Goal: Task Accomplishment & Management: Manage account settings

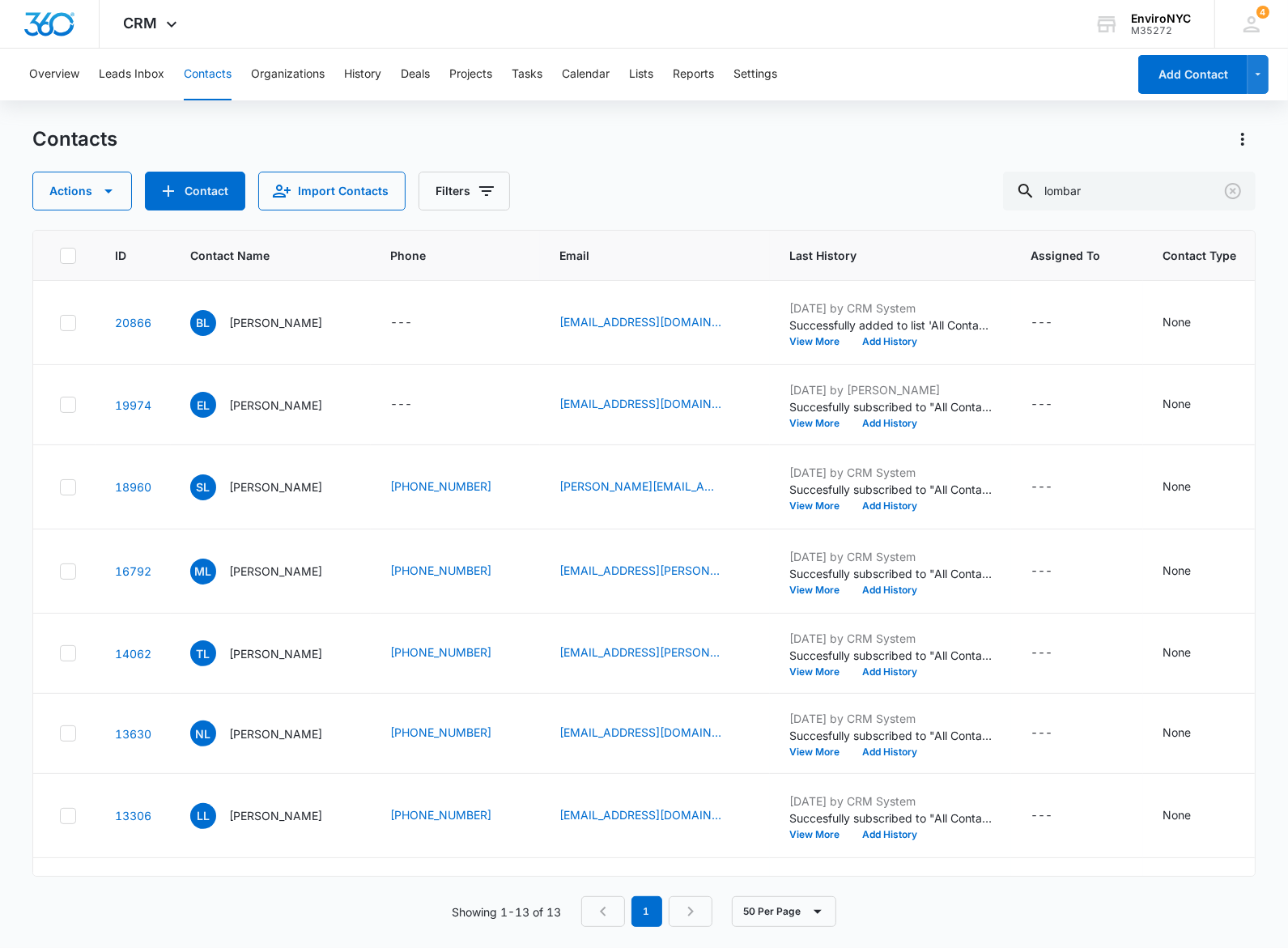
scroll to position [101, 0]
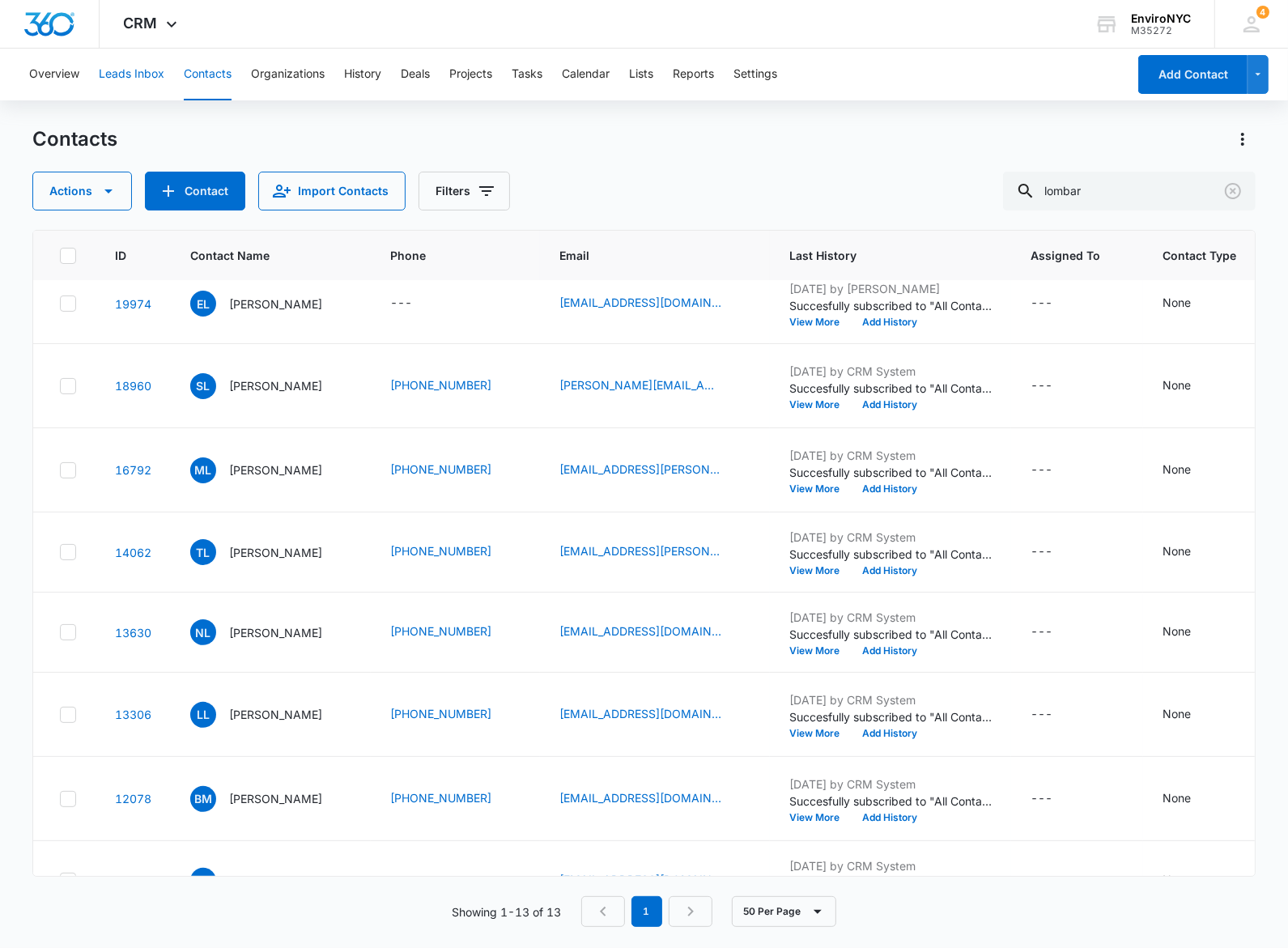
click at [143, 62] on button "Leads Inbox" at bounding box center [132, 74] width 66 height 52
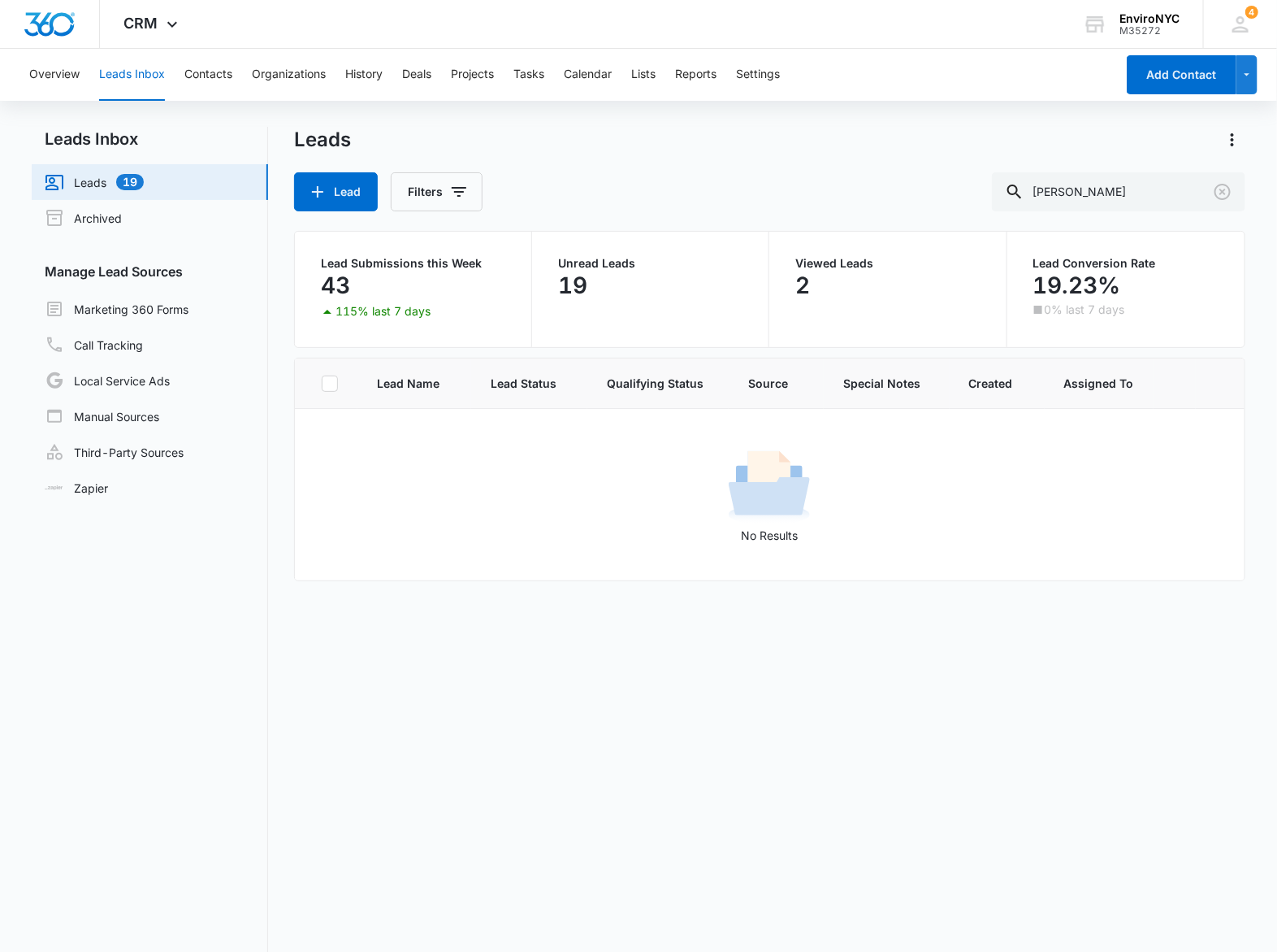
click at [104, 176] on link "Leads 19" at bounding box center [94, 182] width 100 height 20
click at [1229, 180] on button "Clear" at bounding box center [1223, 191] width 26 height 26
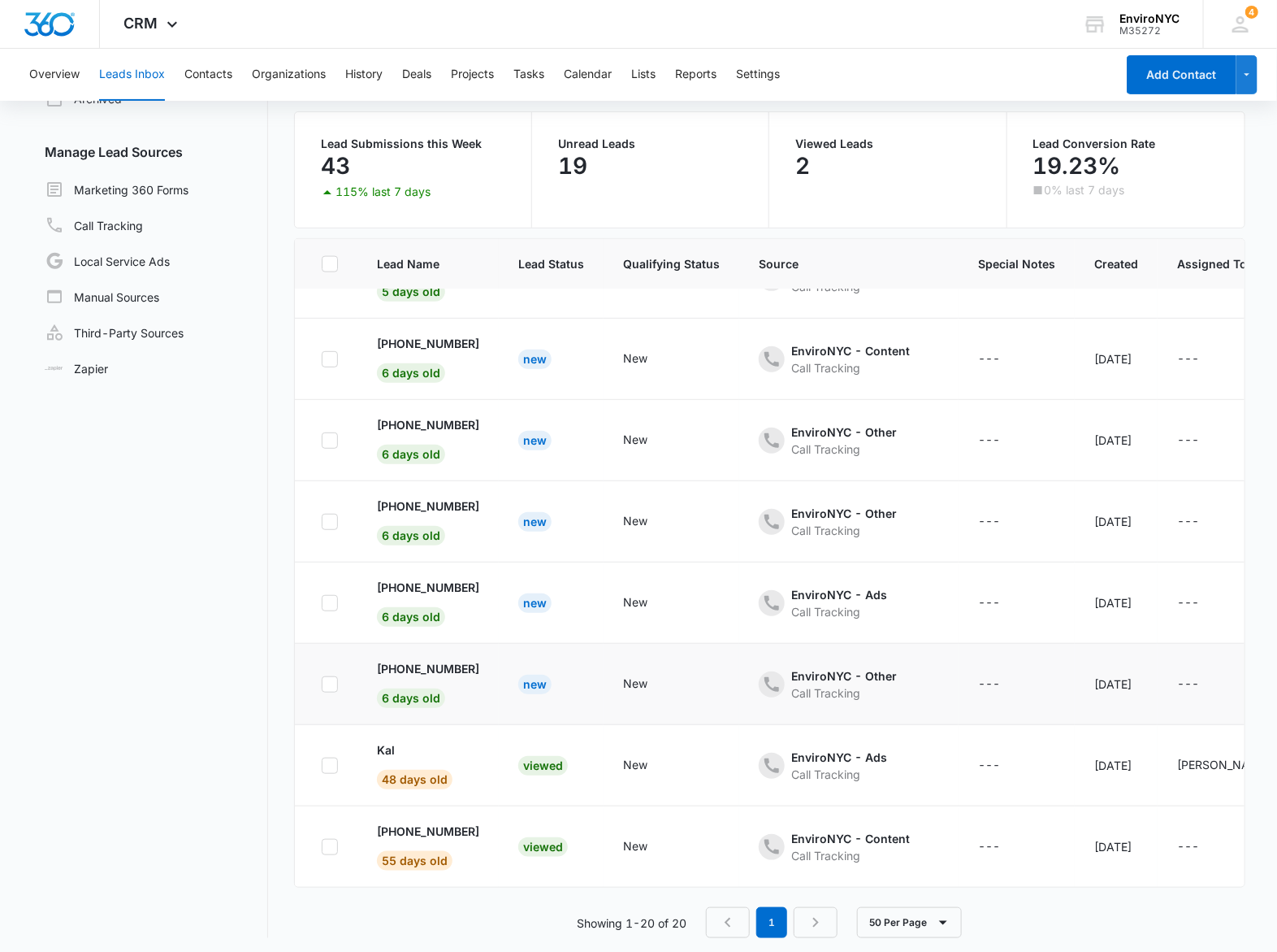
scroll to position [124, 0]
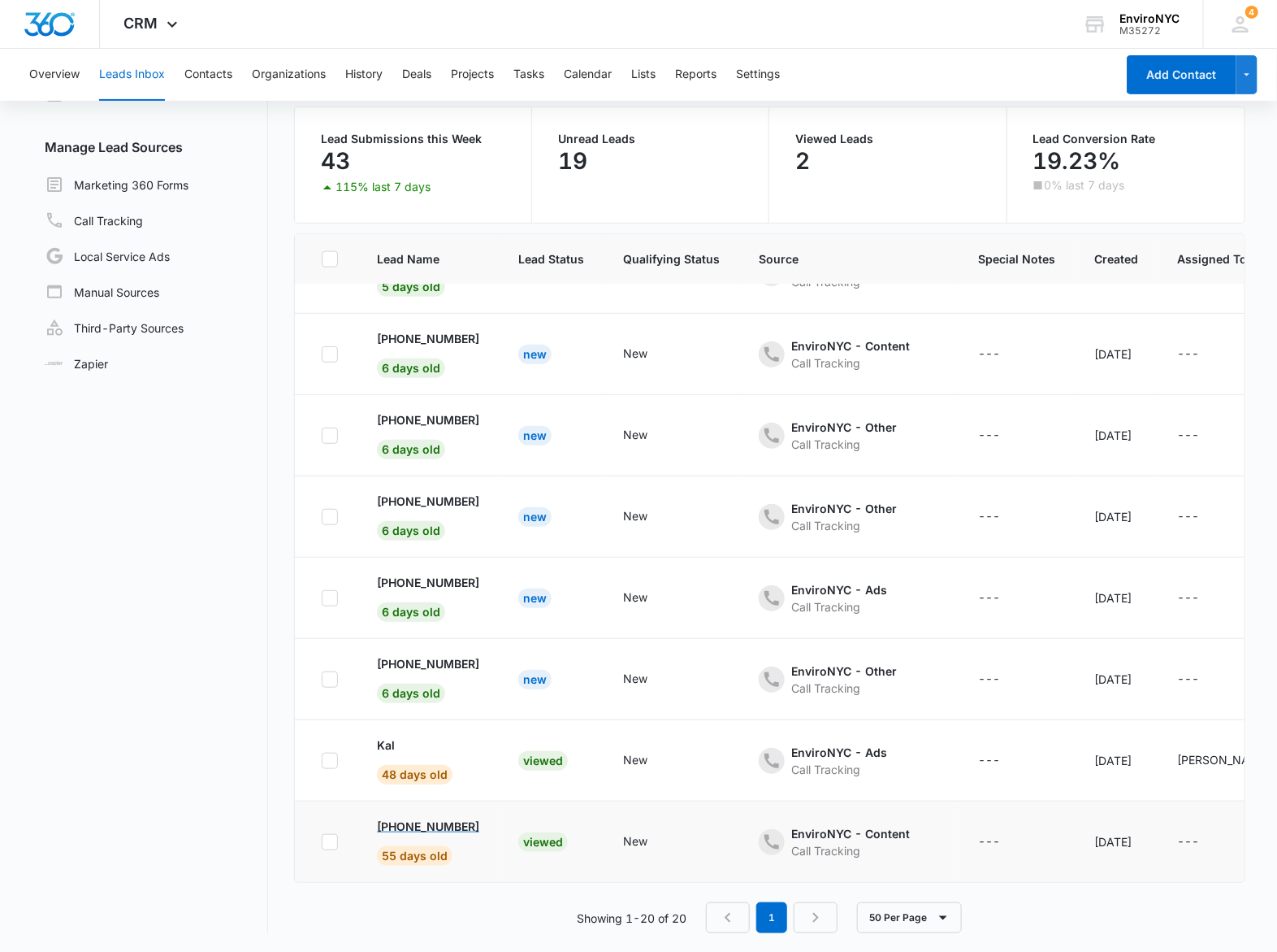
click at [441, 818] on p "[PHONE_NUMBER]" at bounding box center [429, 826] width 102 height 17
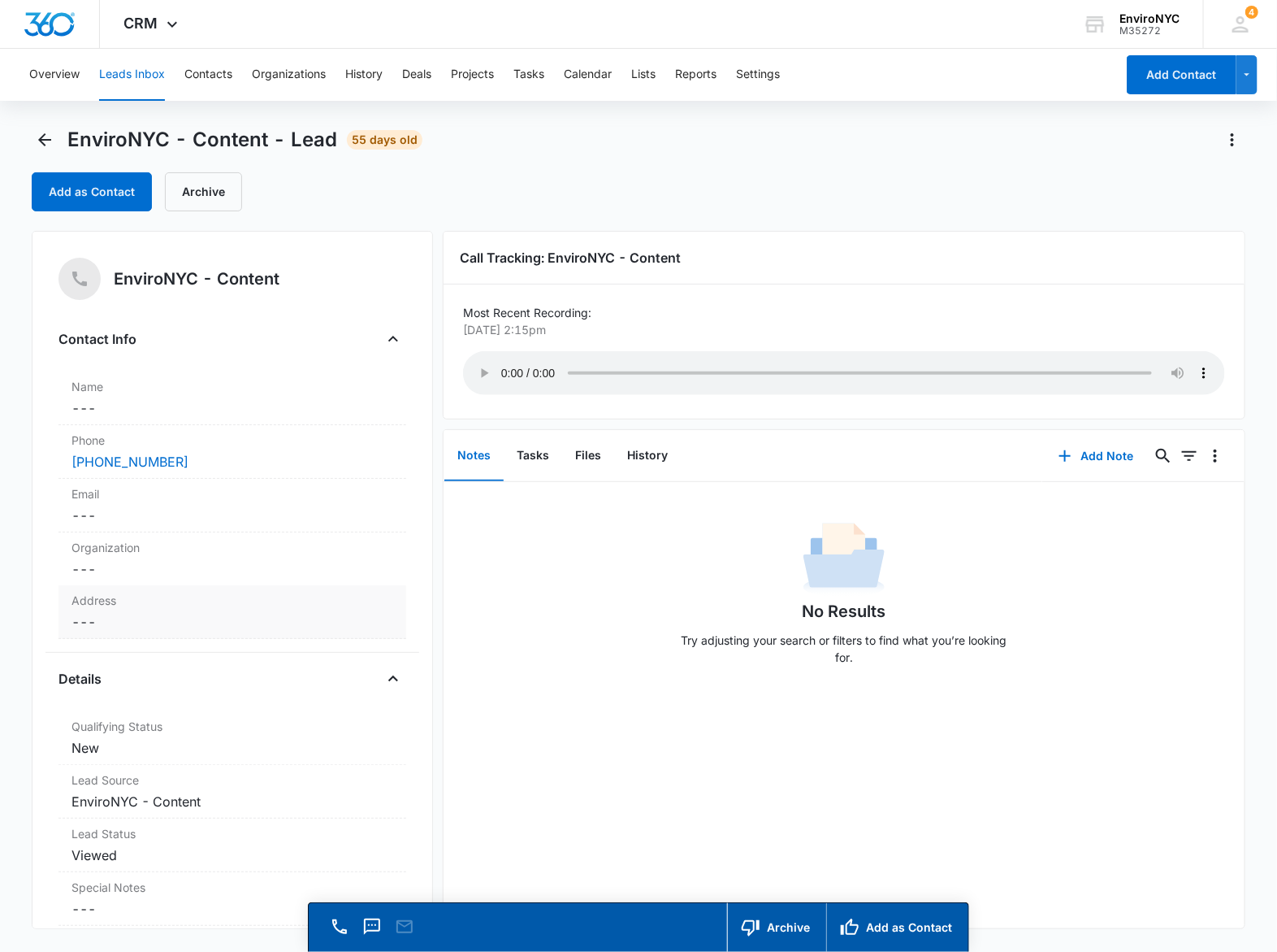
click at [114, 619] on dd "Cancel Save Changes ---" at bounding box center [233, 622] width 322 height 20
click at [159, 660] on input "text" at bounding box center [233, 655] width 295 height 39
type input "[STREET_ADDRESS][PERSON_NAME]"
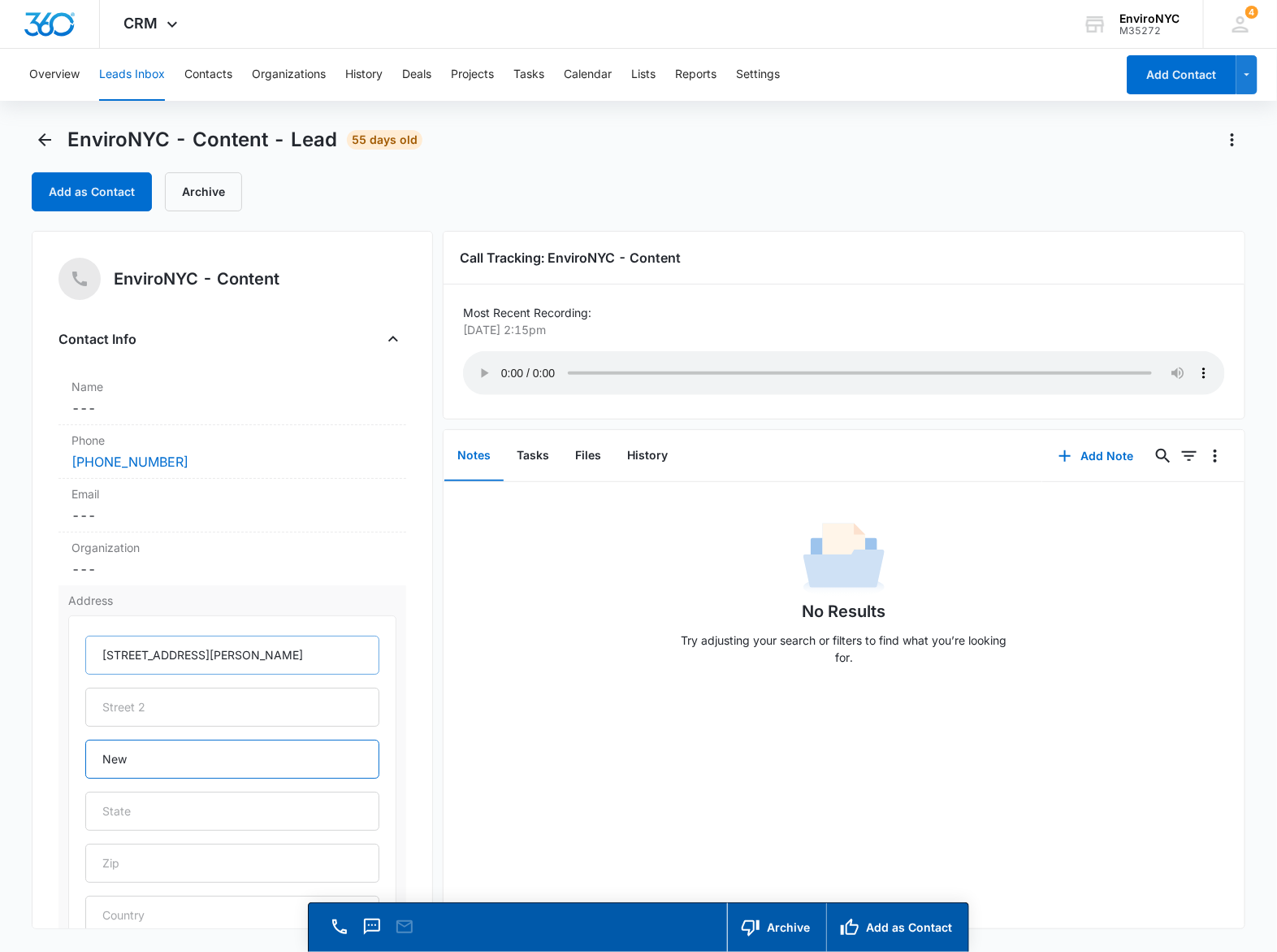
type input "[US_STATE]"
type input "NY"
drag, startPoint x: 229, startPoint y: 651, endPoint x: 0, endPoint y: 651, distance: 229.0
click at [0, 651] on main "EnviroNYC - Content - Lead 55 days old Add as Contact Archive EnviroNYC - Conte…" at bounding box center [638, 563] width 1277 height 871
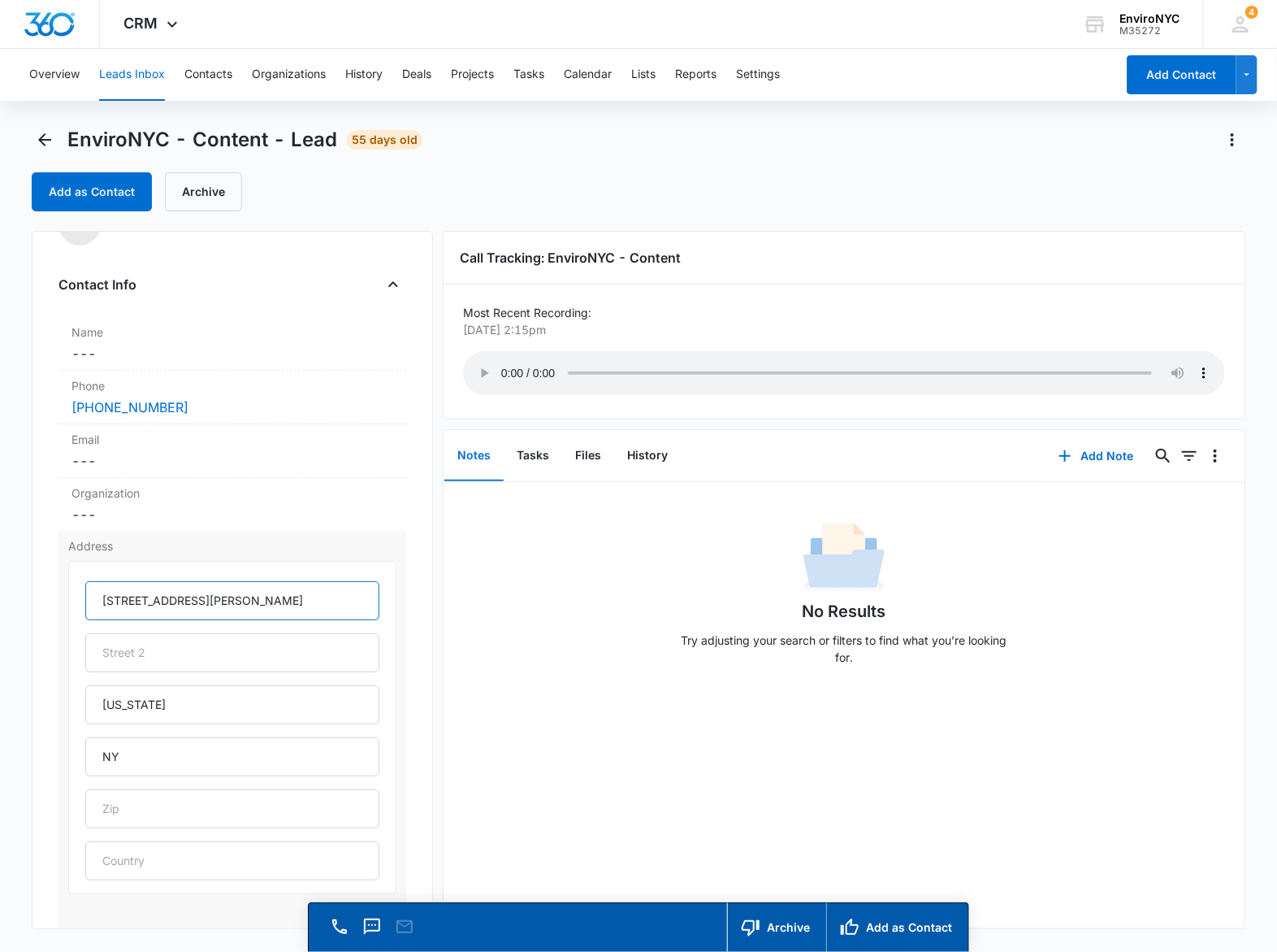
scroll to position [102, 0]
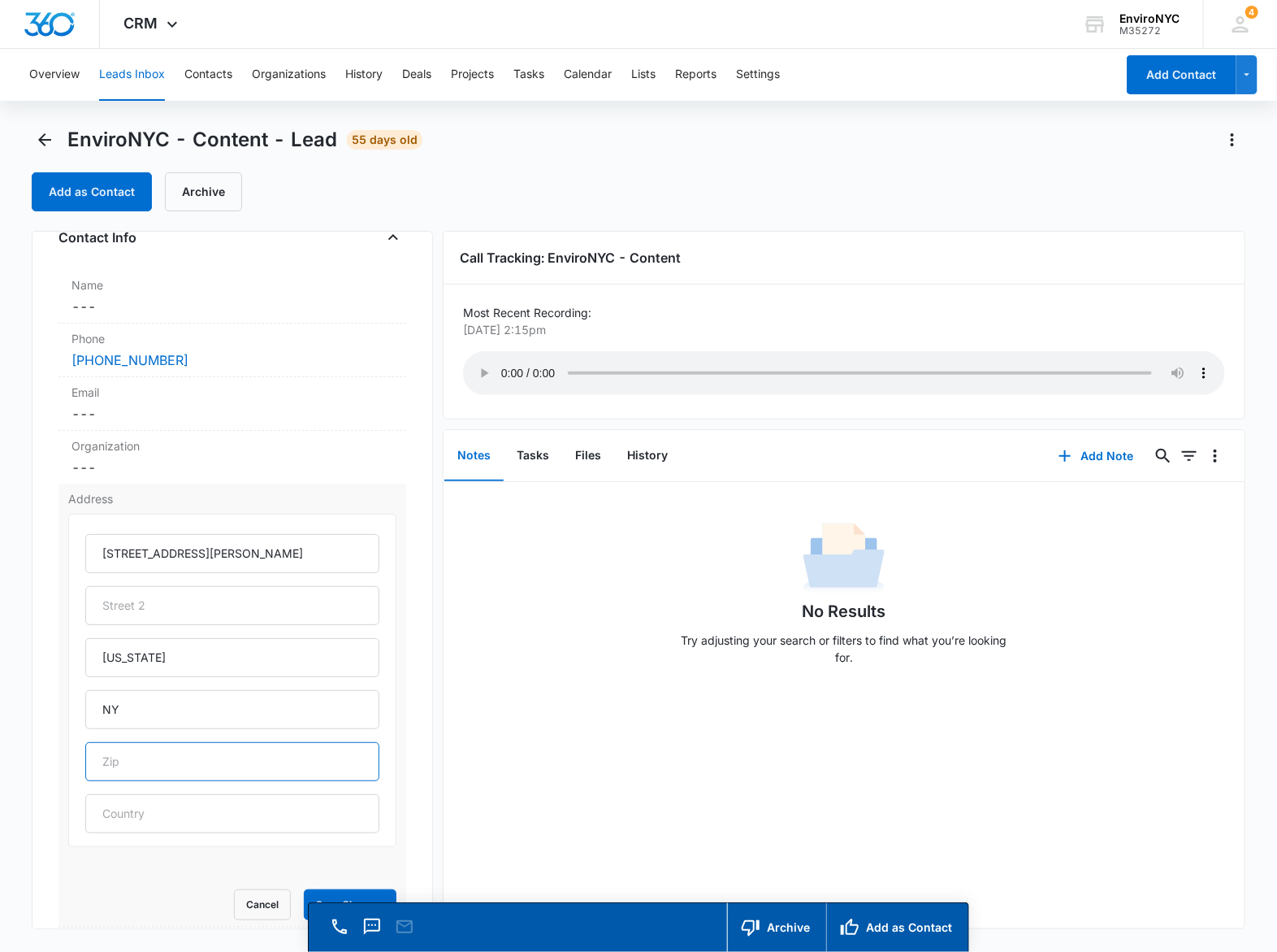
click at [173, 757] on input "text" at bounding box center [233, 762] width 295 height 39
type input "10002"
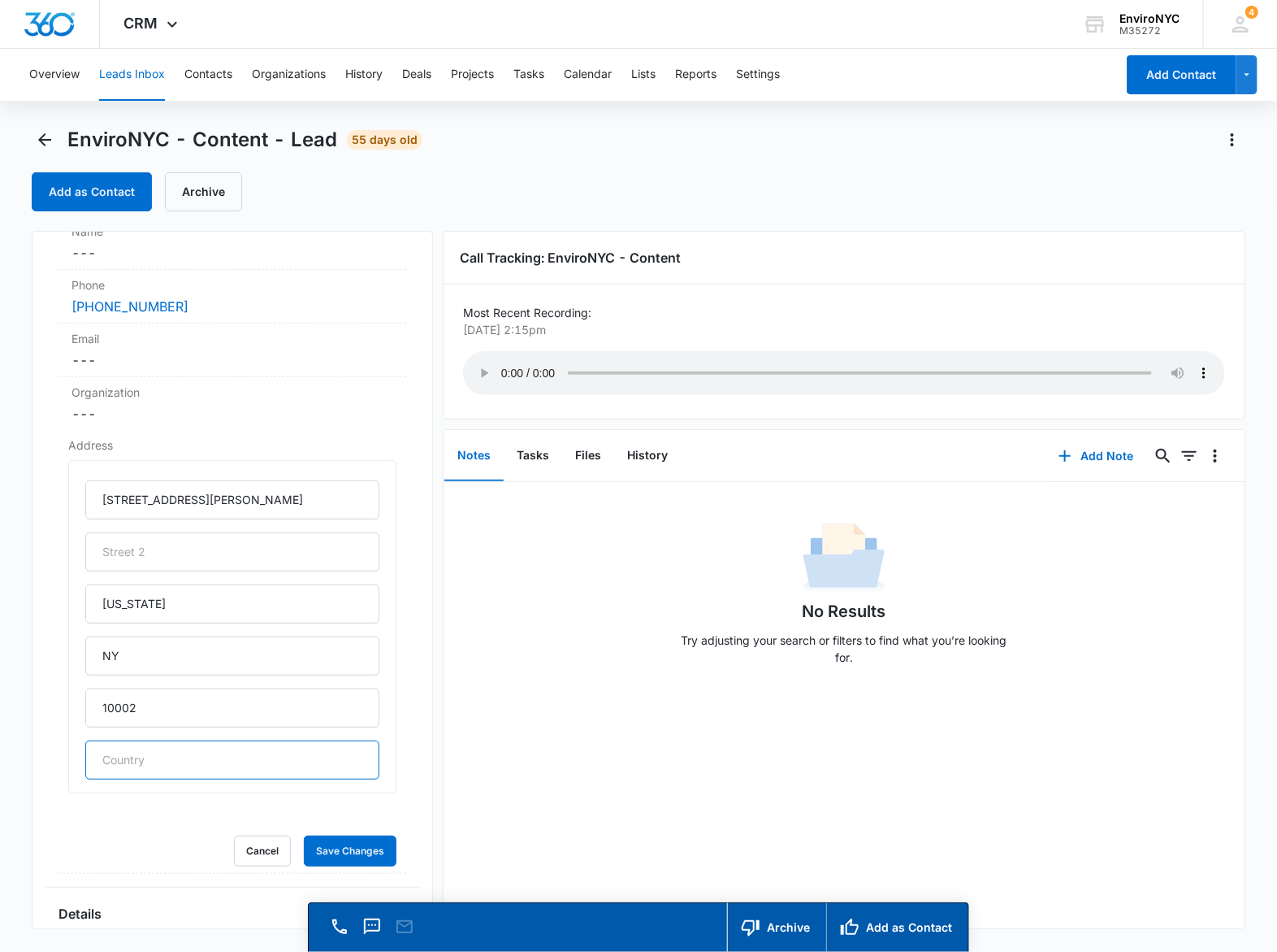
scroll to position [203, 0]
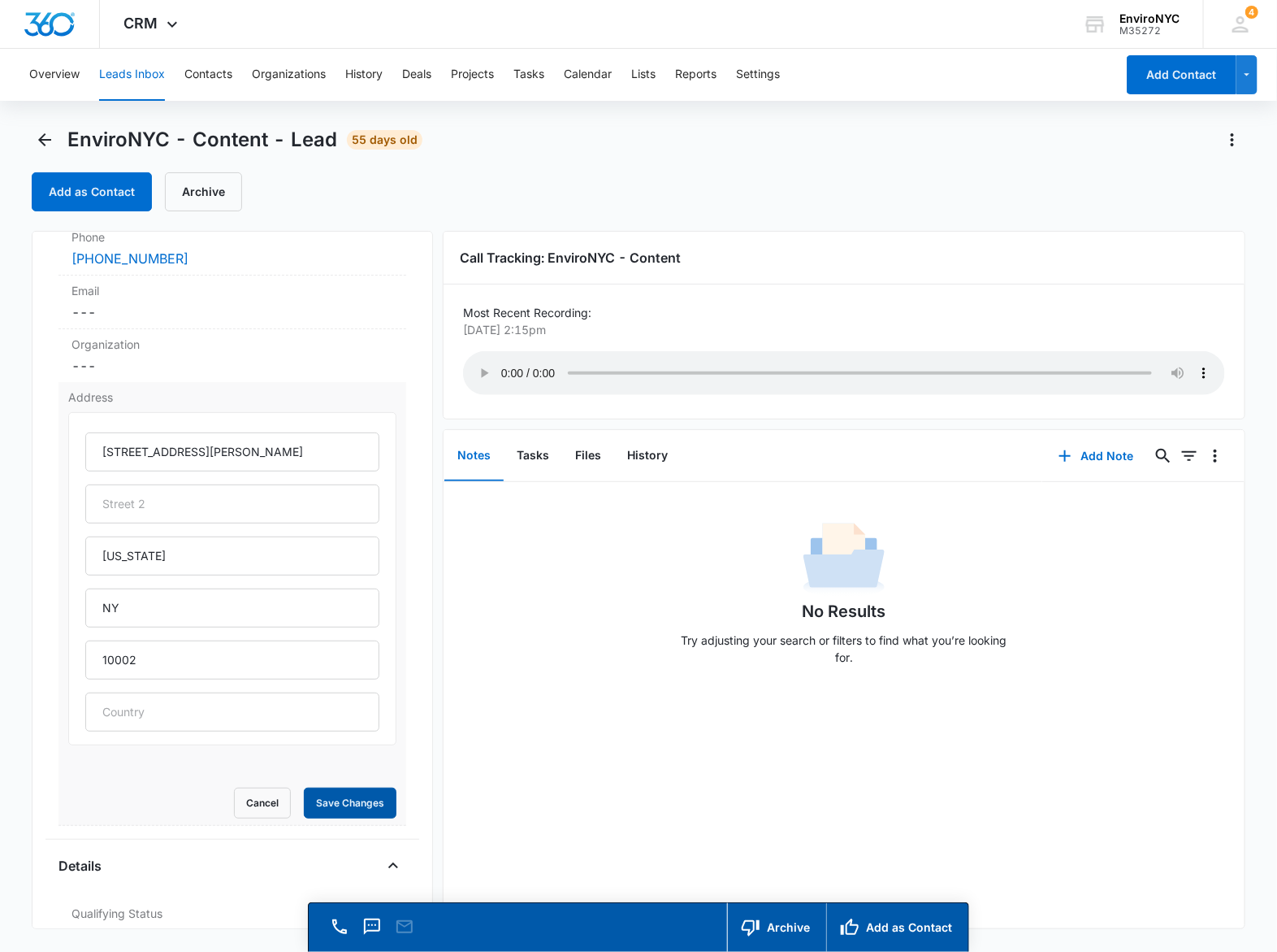
click at [351, 810] on button "Save Changes" at bounding box center [350, 802] width 93 height 31
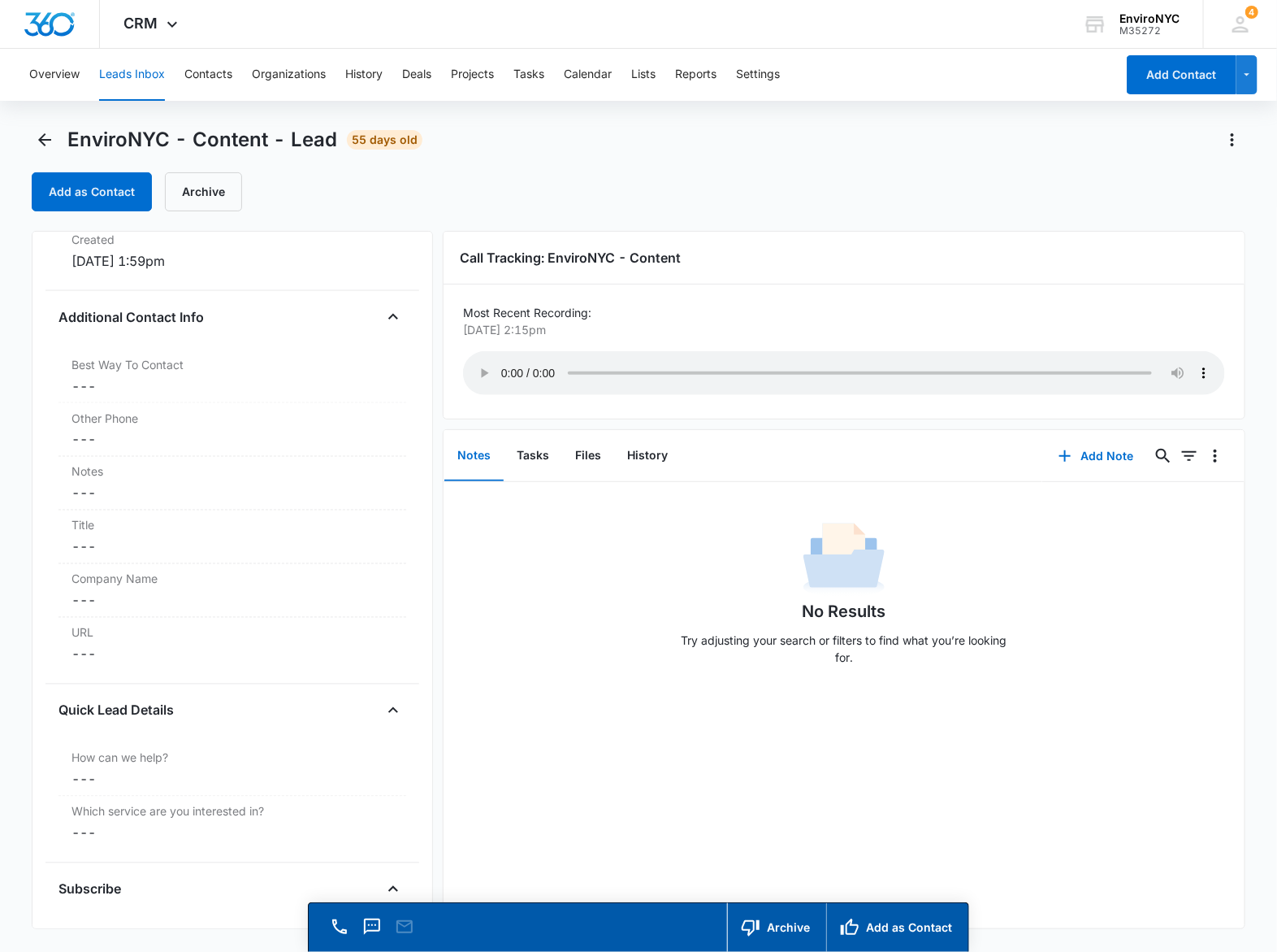
scroll to position [1087, 0]
click at [151, 485] on dd "Cancel Save Changes ---" at bounding box center [233, 490] width 322 height 20
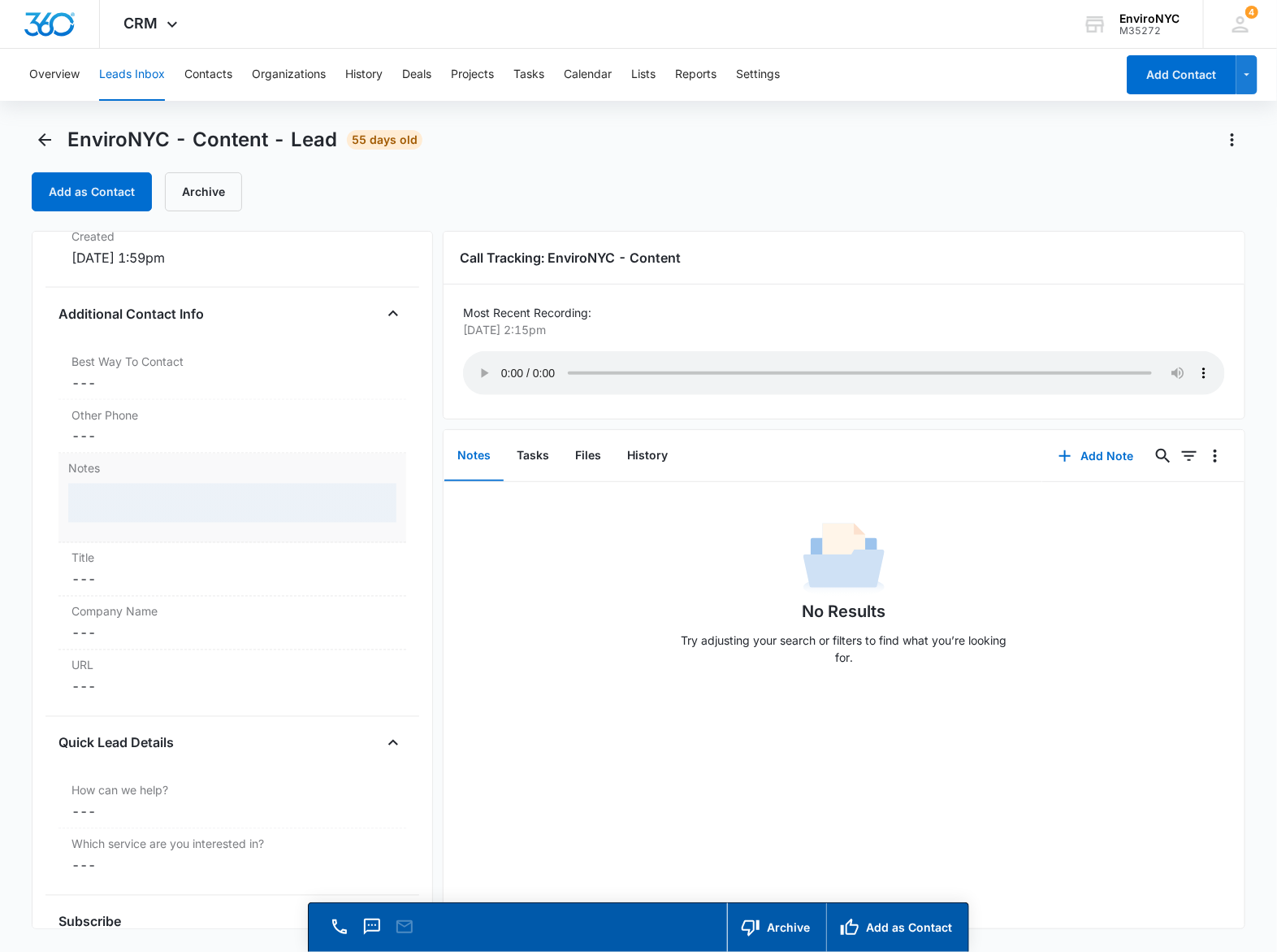
click at [156, 507] on div at bounding box center [232, 504] width 328 height 39
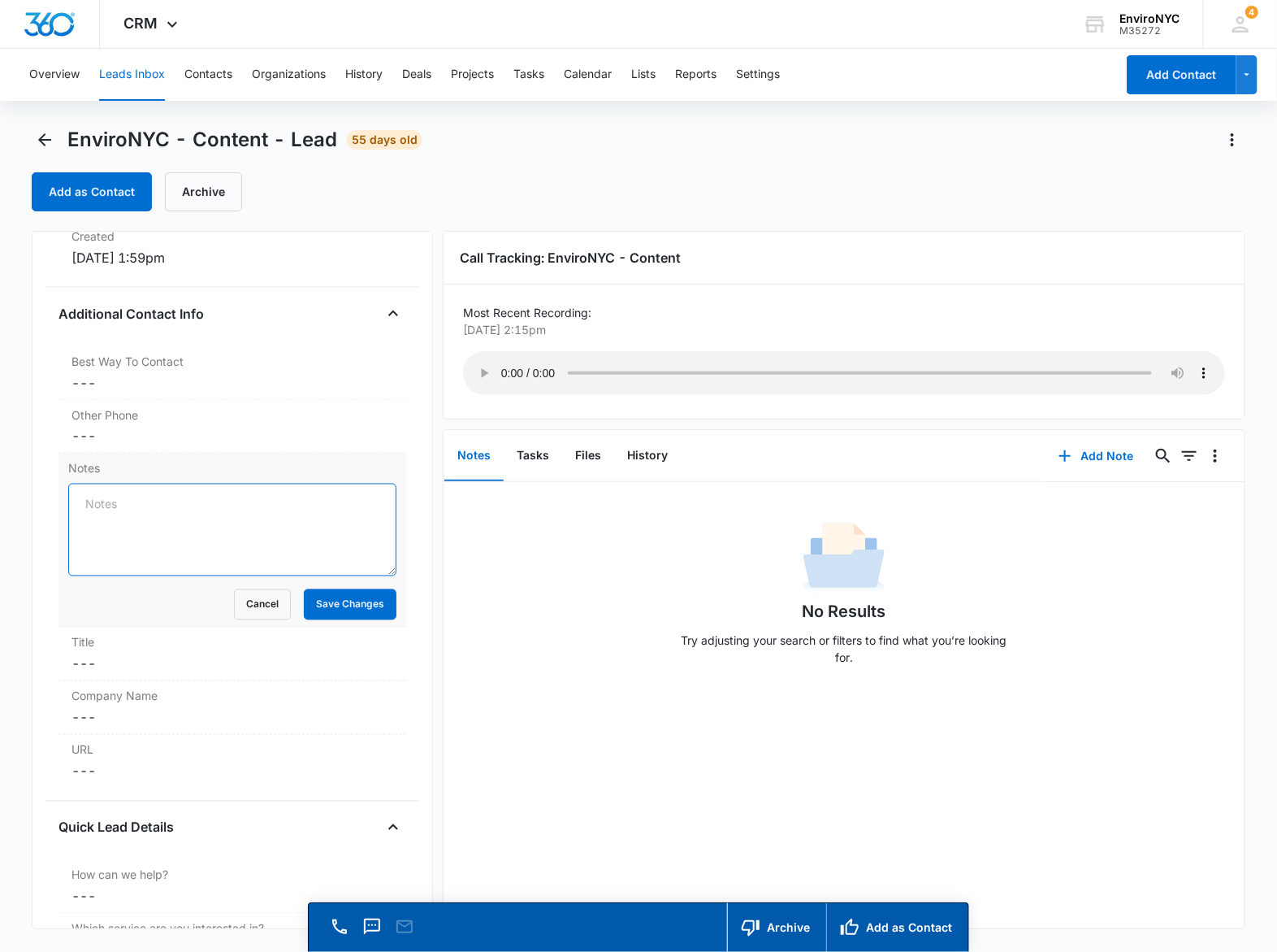
click at [151, 526] on textarea "Notes" at bounding box center [232, 530] width 328 height 93
type textarea "2 additional XRF reports requested"
click at [293, 507] on textarea "2 additional XRF reports requested" at bounding box center [232, 530] width 328 height 93
click at [270, 508] on textarea "2 additional XRF reports requested #3A and #4B" at bounding box center [232, 530] width 328 height 93
type textarea "2 additional XRF reports requested for #3A and #4B; $300 per unit."
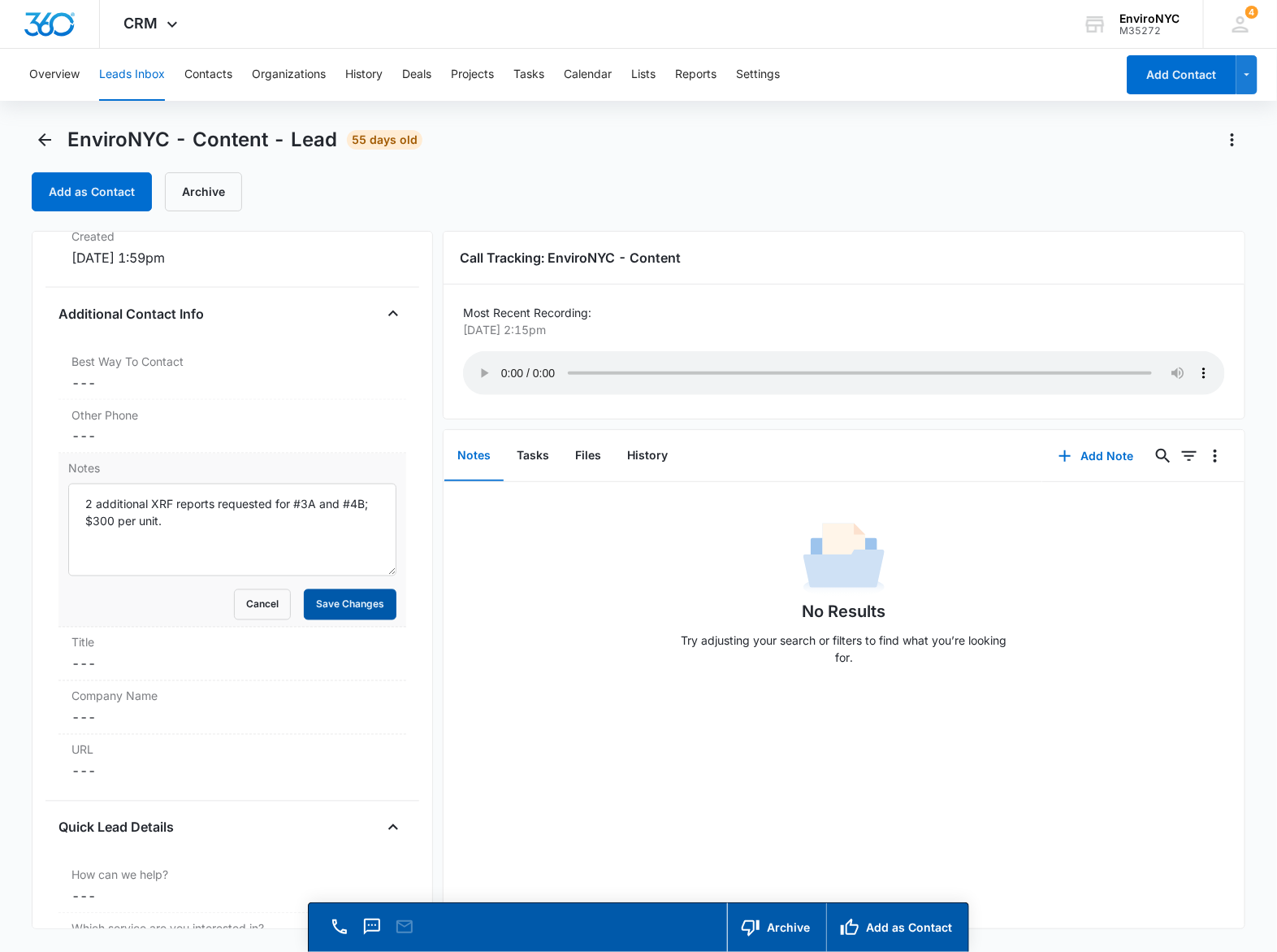
click at [330, 597] on button "Save Changes" at bounding box center [350, 604] width 93 height 31
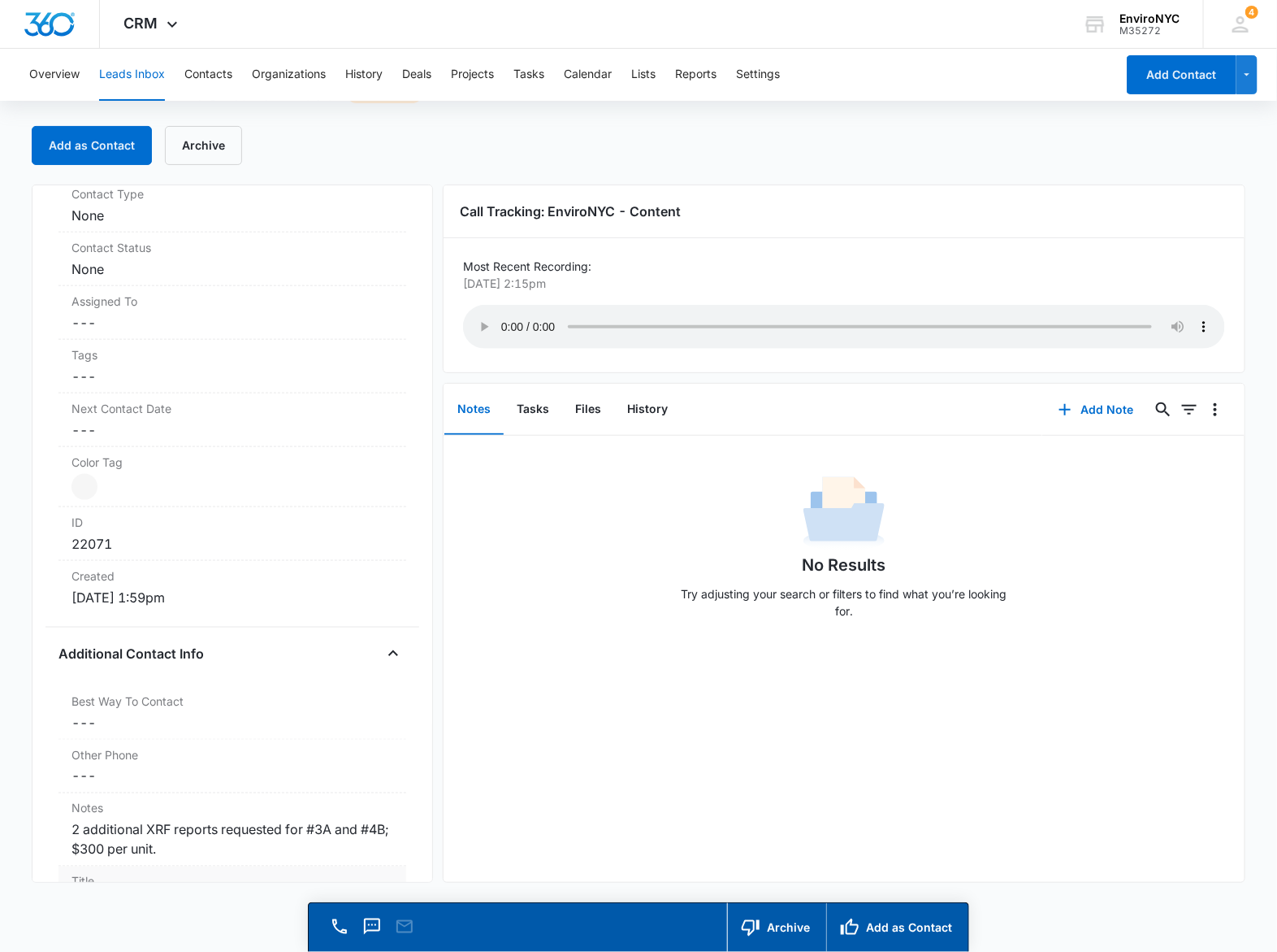
scroll to position [924, 0]
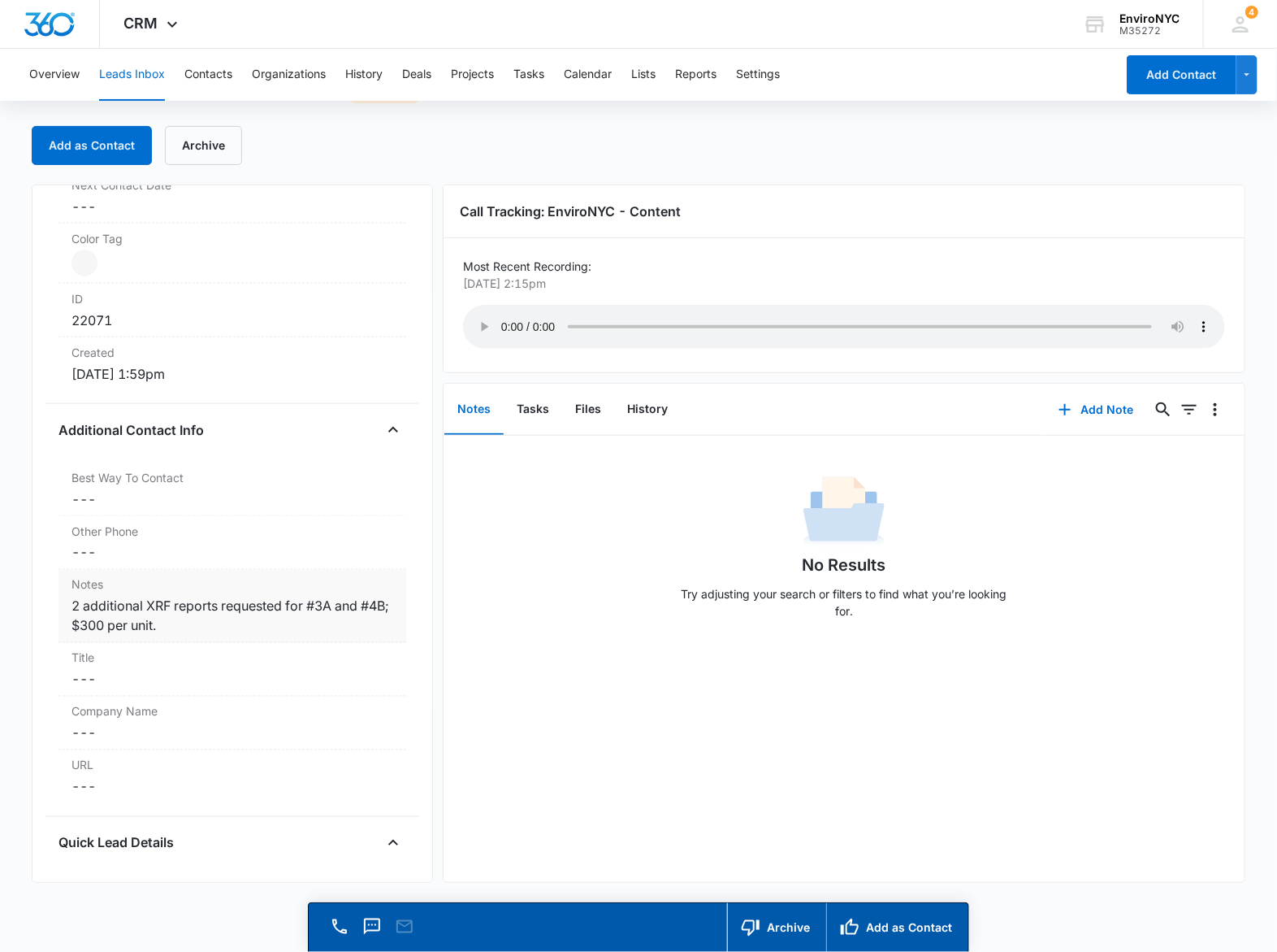
click at [216, 630] on div "2 additional XRF reports requested for #3A and #4B; $300 per unit." at bounding box center [233, 616] width 322 height 39
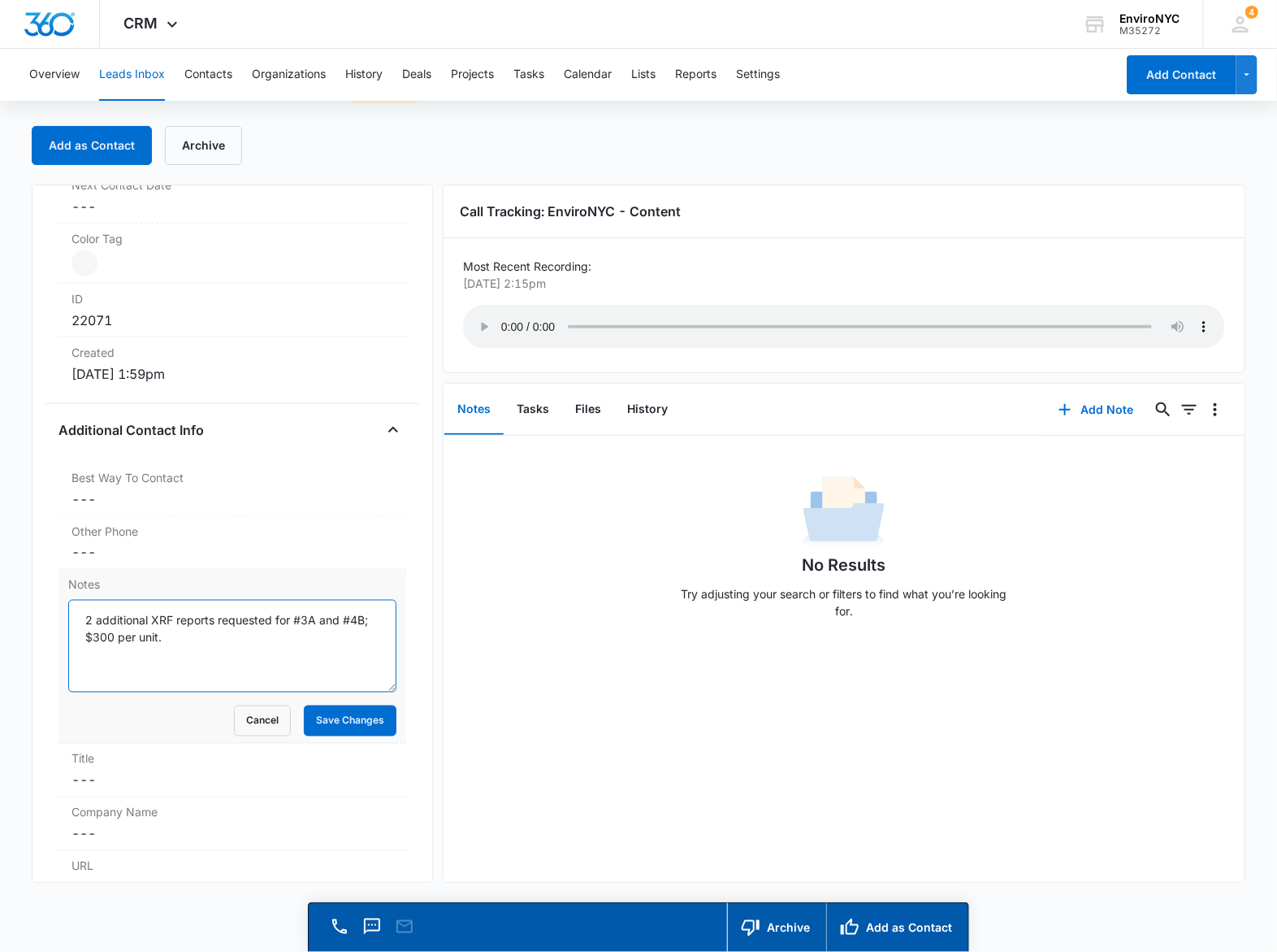
click at [217, 632] on textarea "2 additional XRF reports requested for #3A and #4B; $300 per unit." at bounding box center [232, 646] width 328 height 93
type textarea "2 additional XRF reports requested for #3A and #4B; $300 per unit. [STREET_ADDR…"
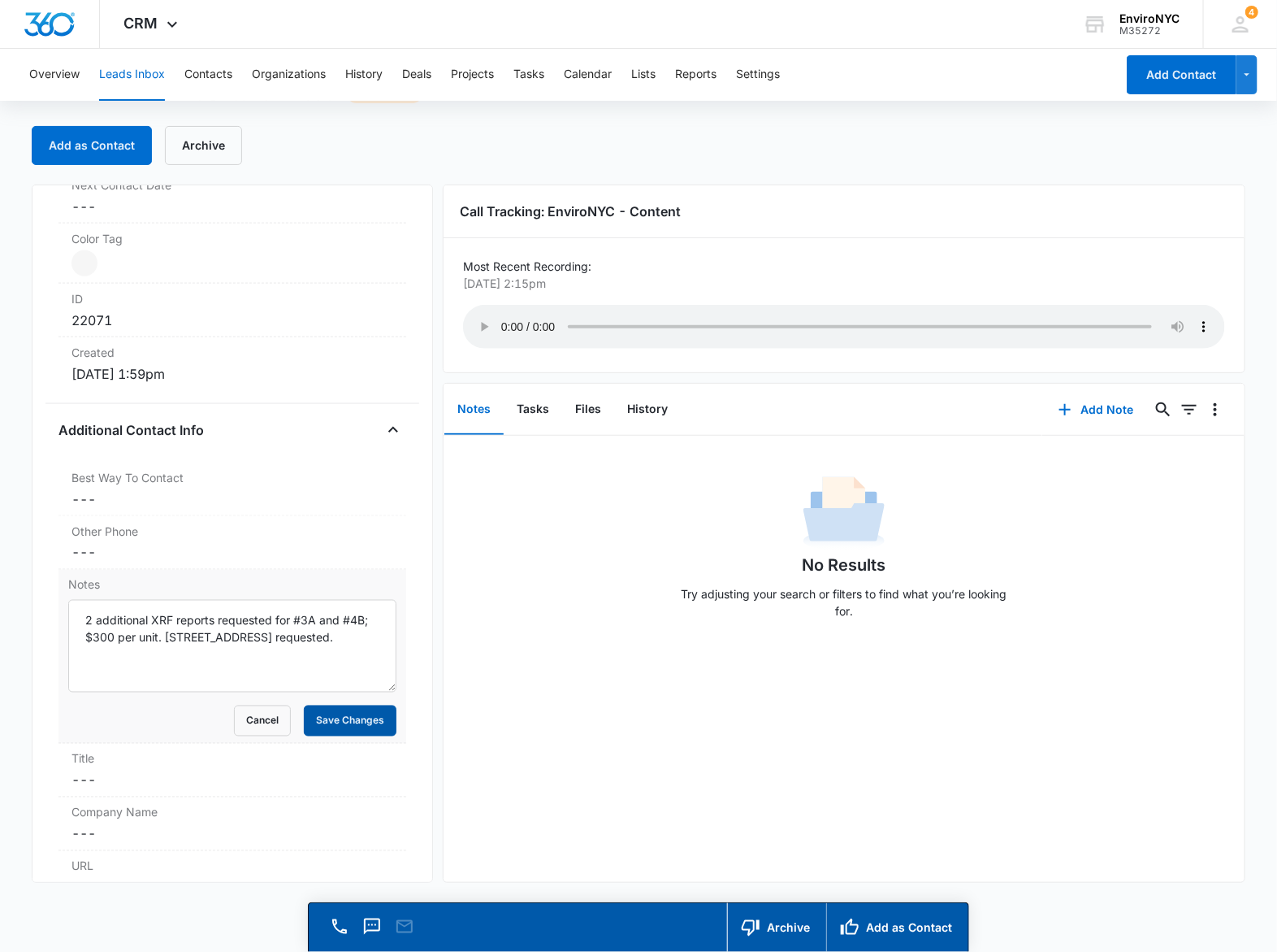
click at [330, 728] on button "Save Changes" at bounding box center [350, 720] width 93 height 31
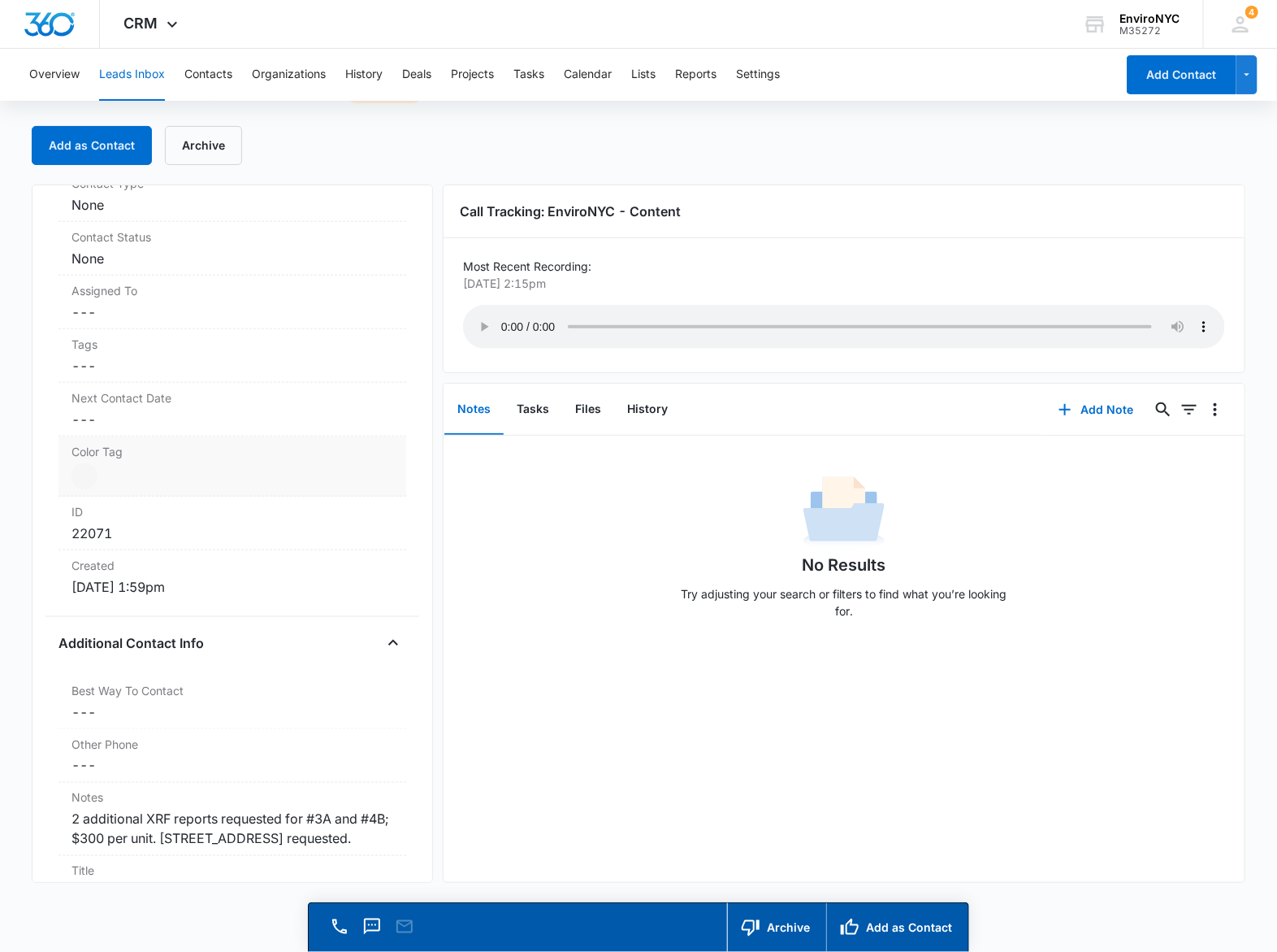
scroll to position [1321, 0]
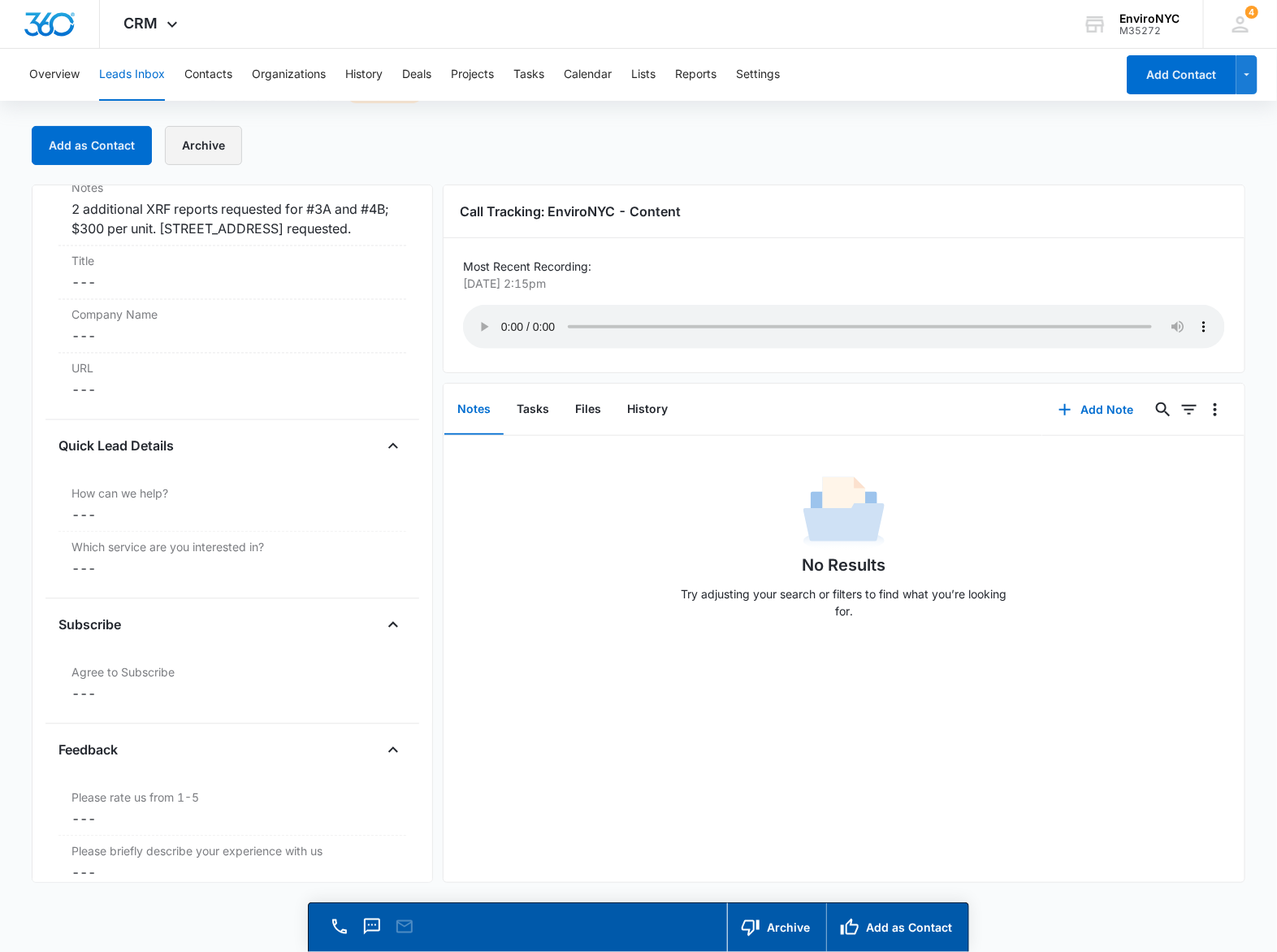
click at [207, 146] on button "Archive" at bounding box center [203, 146] width 77 height 39
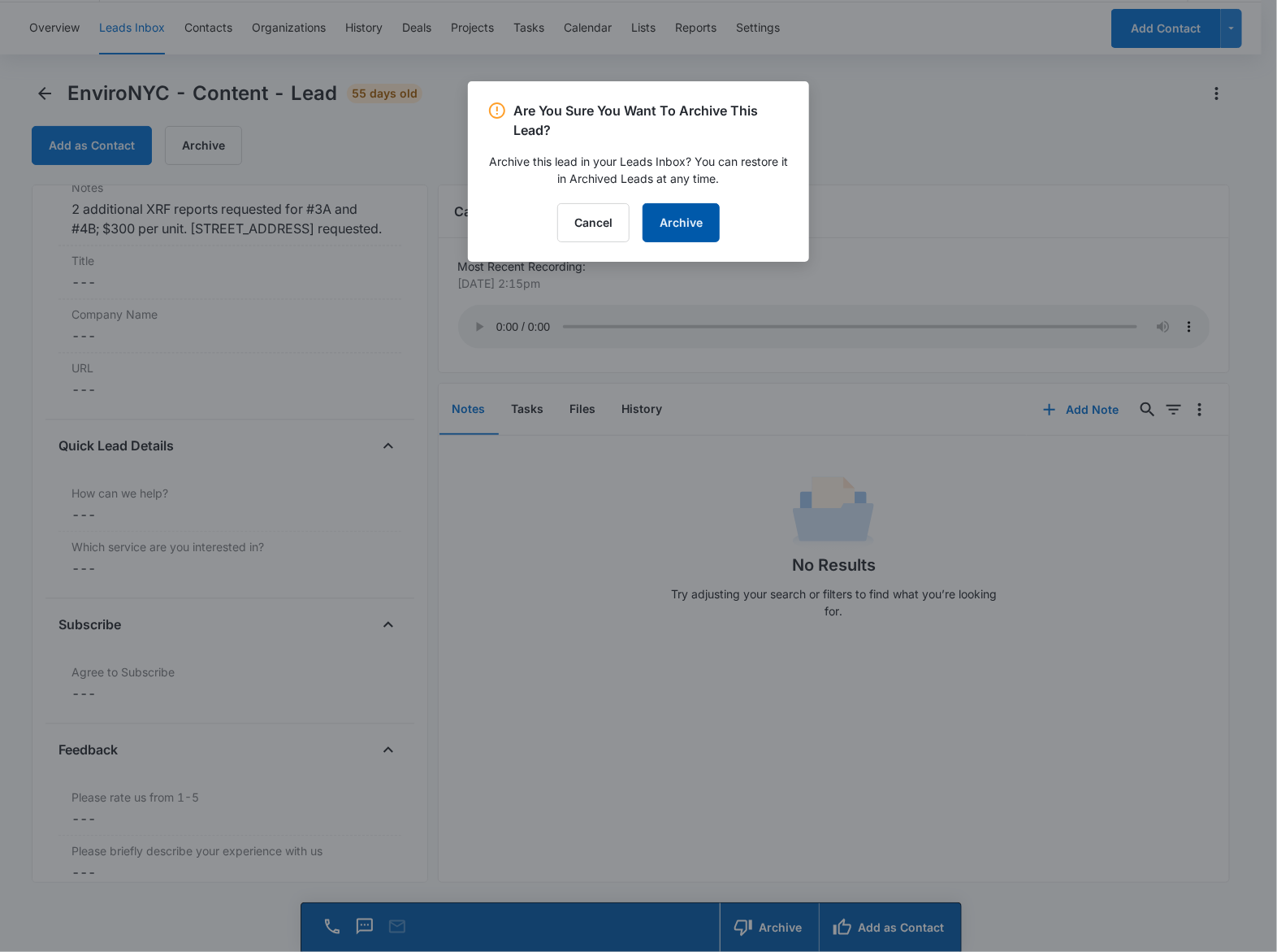
click at [692, 216] on button "Archive" at bounding box center [681, 223] width 77 height 39
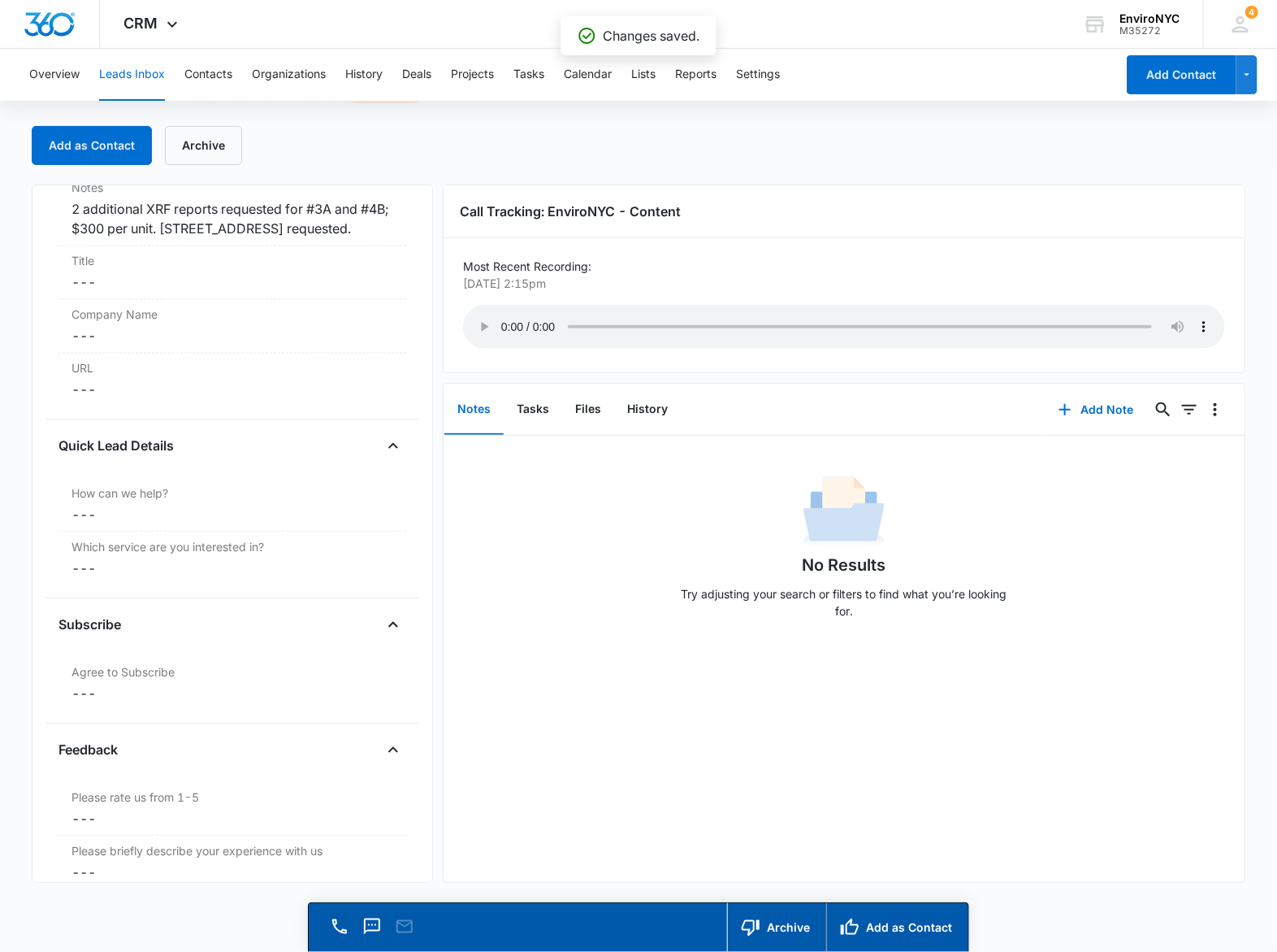
click at [135, 76] on button "Leads Inbox" at bounding box center [132, 74] width 66 height 52
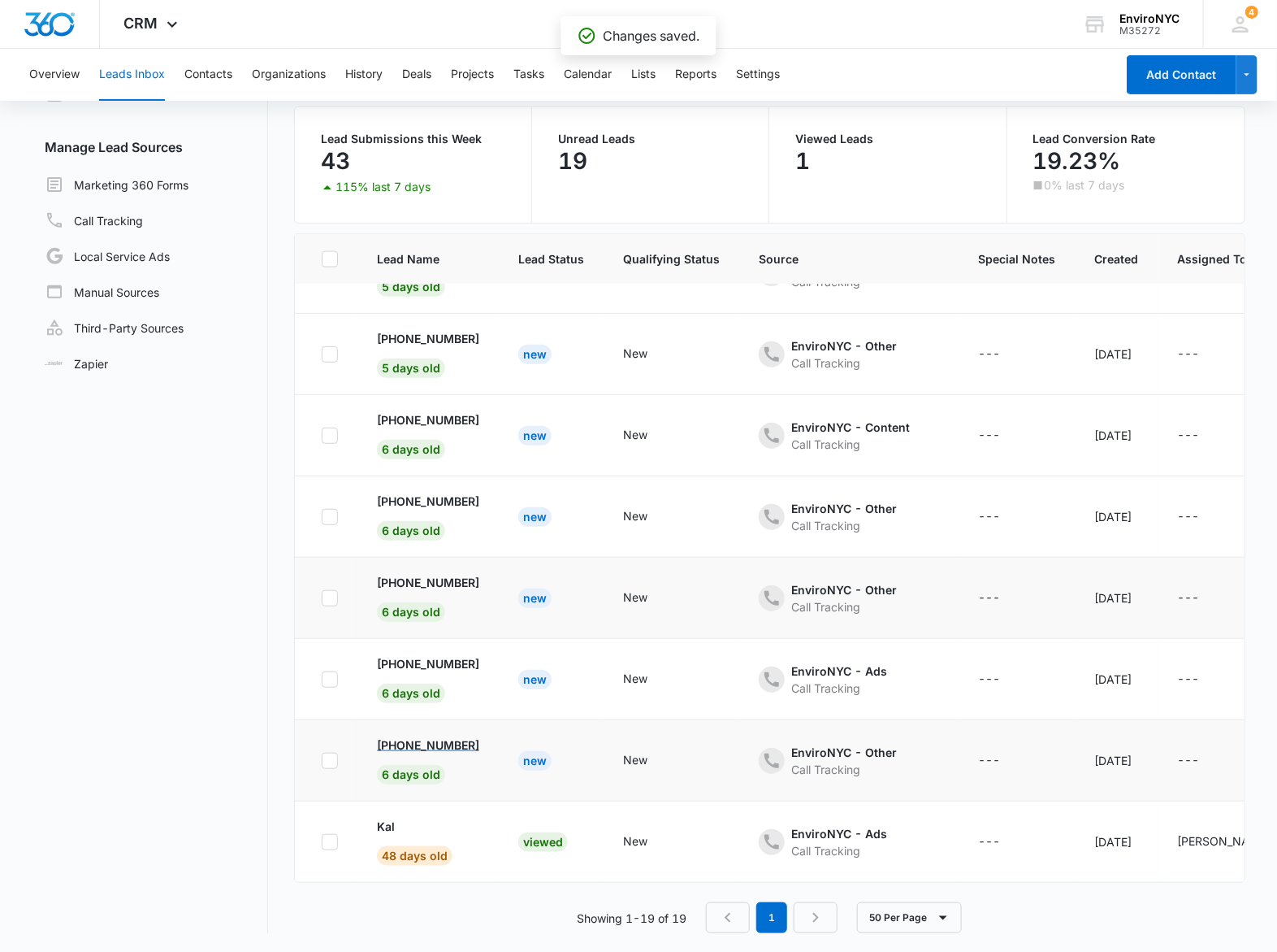
scroll to position [965, 0]
click at [382, 818] on p "Kal" at bounding box center [386, 826] width 18 height 17
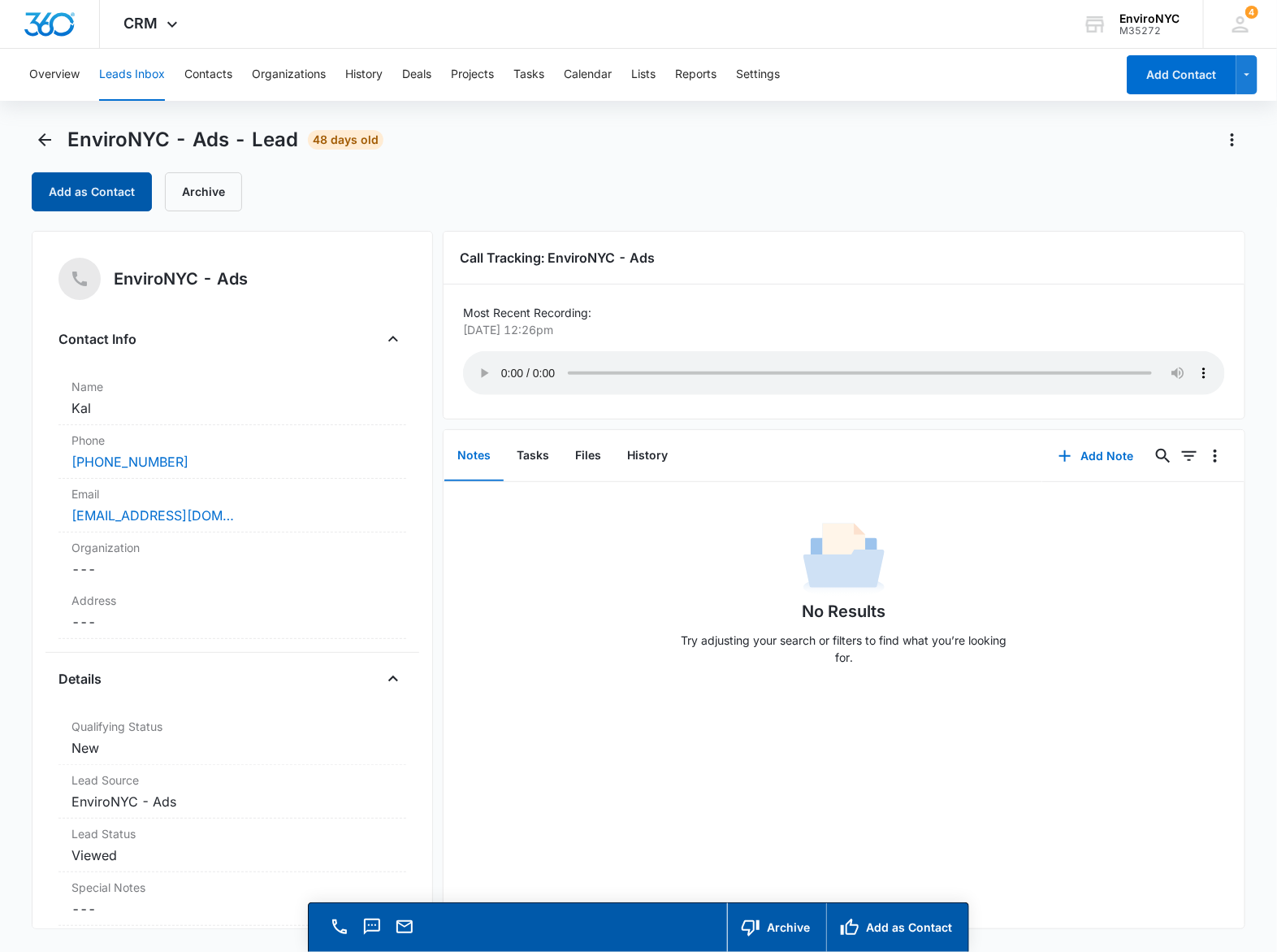
click at [100, 193] on button "Add as Contact" at bounding box center [92, 192] width 120 height 39
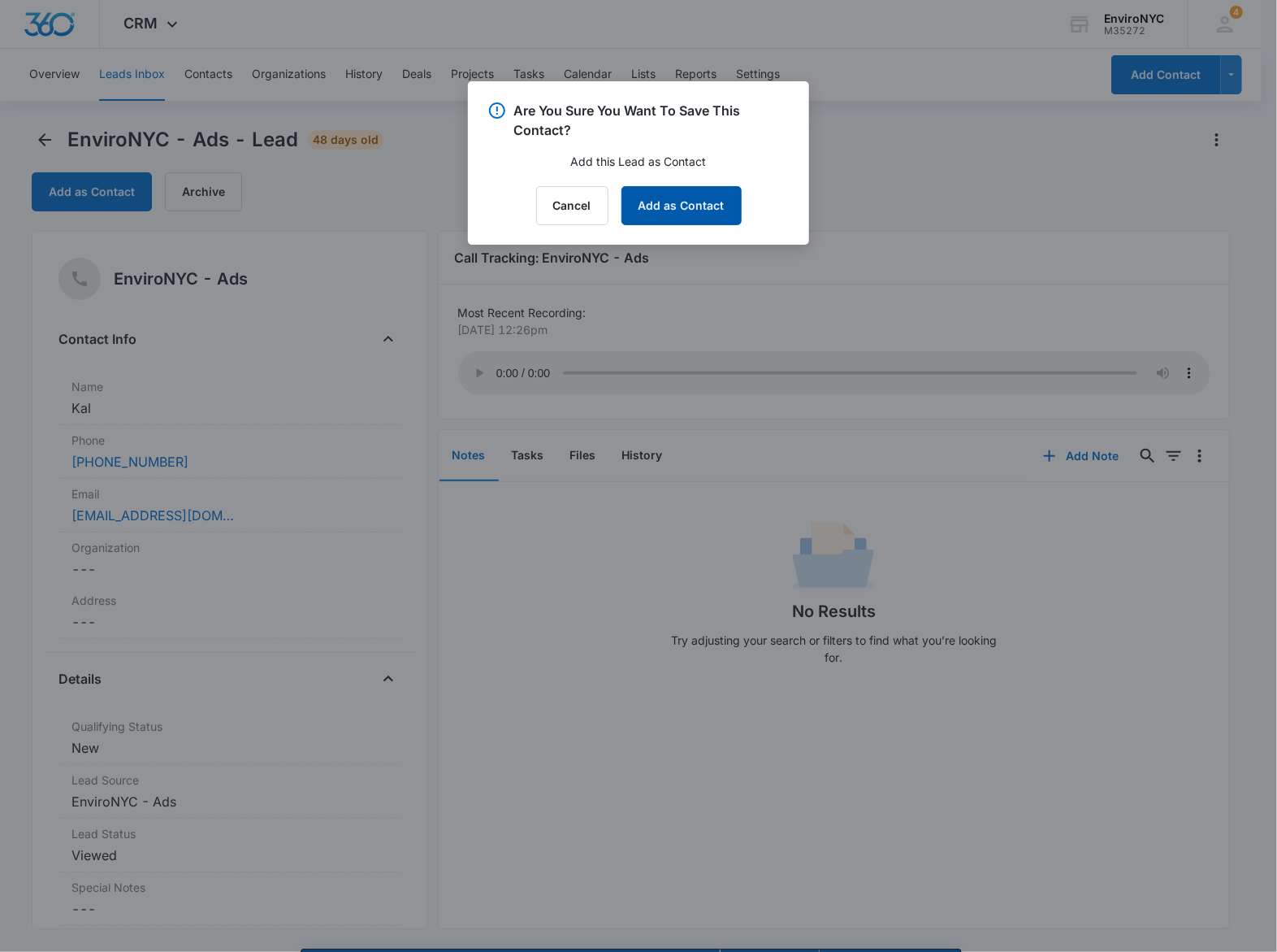
click at [704, 191] on button "Add as Contact" at bounding box center [682, 206] width 120 height 39
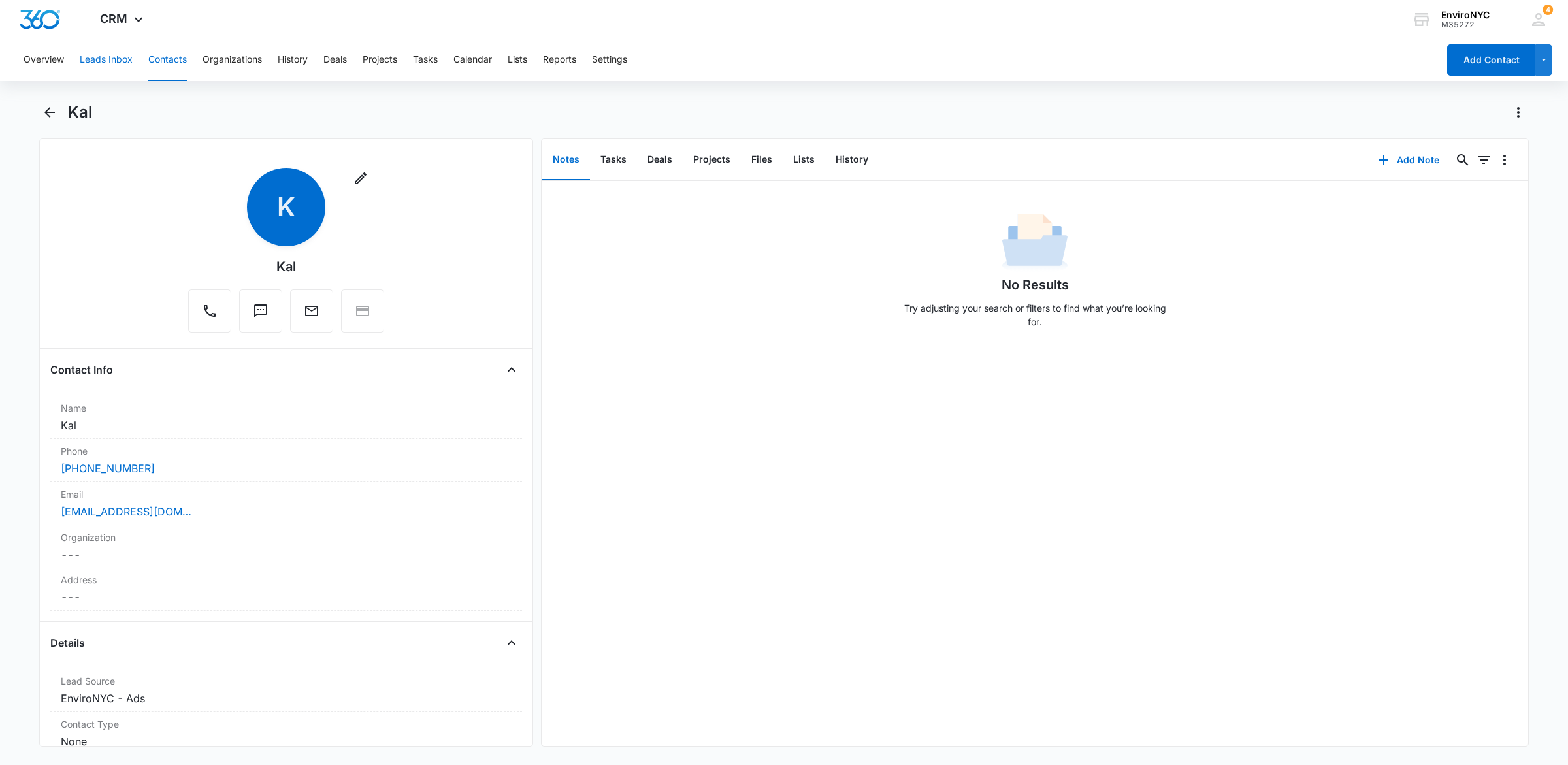
click at [112, 57] on button "Leads Inbox" at bounding box center [106, 59] width 53 height 42
